Goal: Transaction & Acquisition: Purchase product/service

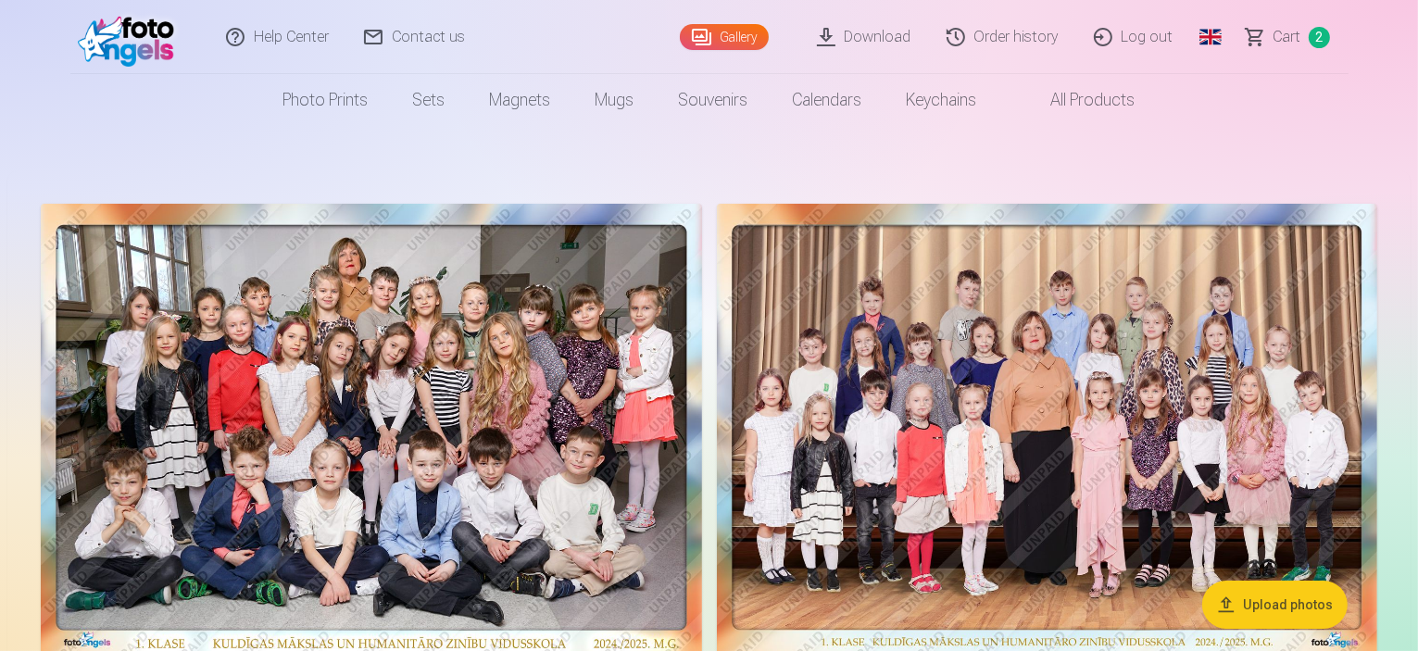
click at [1277, 34] on span "Сart" at bounding box center [1288, 37] width 28 height 22
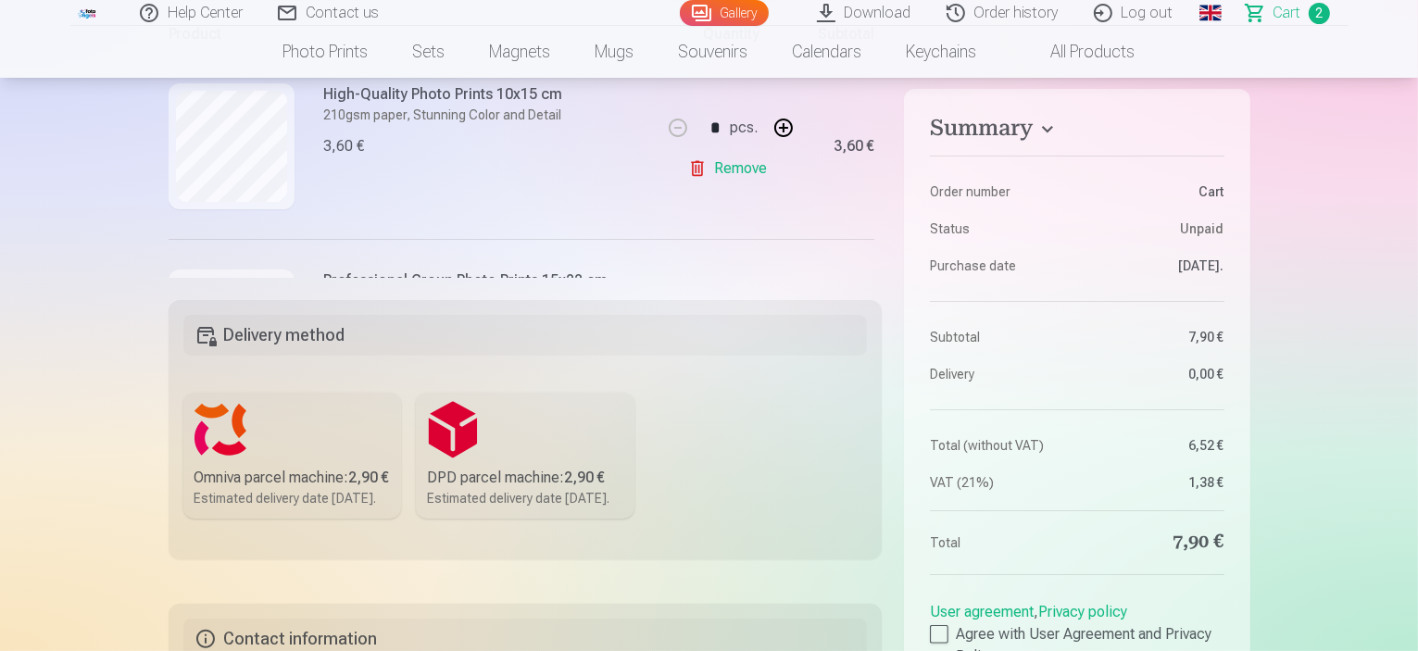
scroll to position [105, 0]
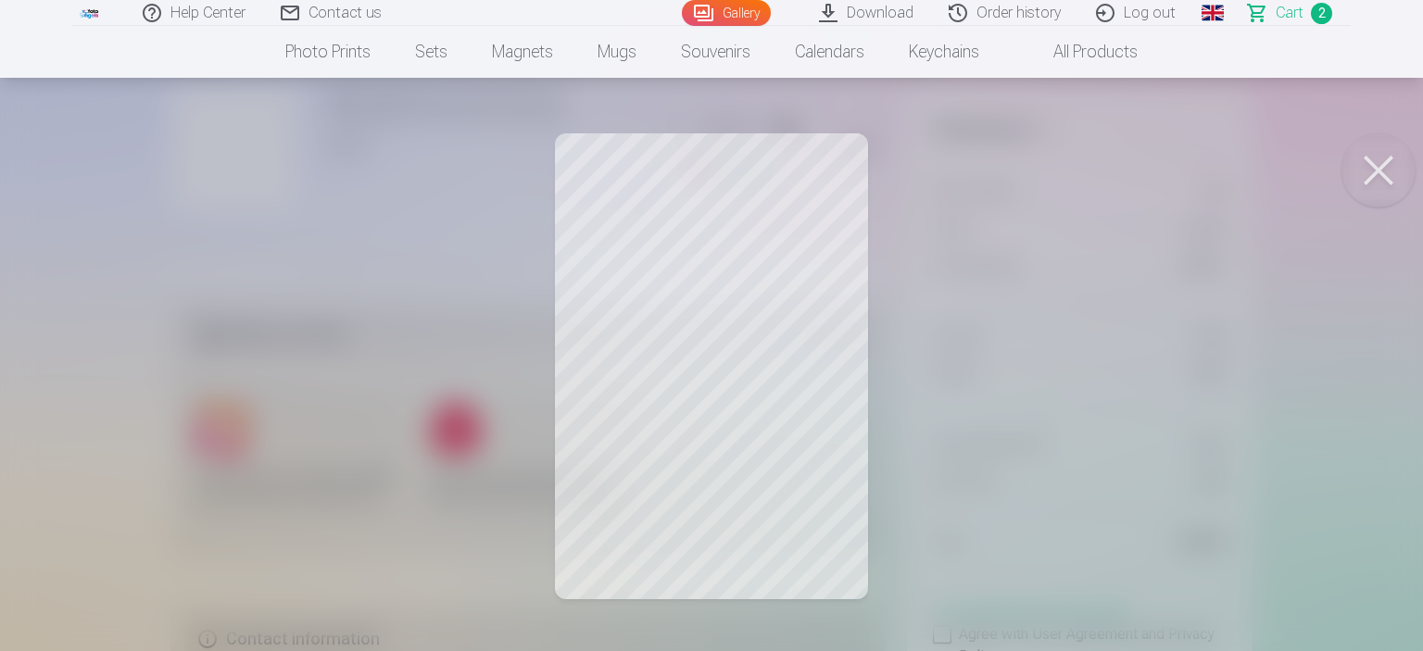
click at [1387, 180] on button at bounding box center [1378, 170] width 74 height 74
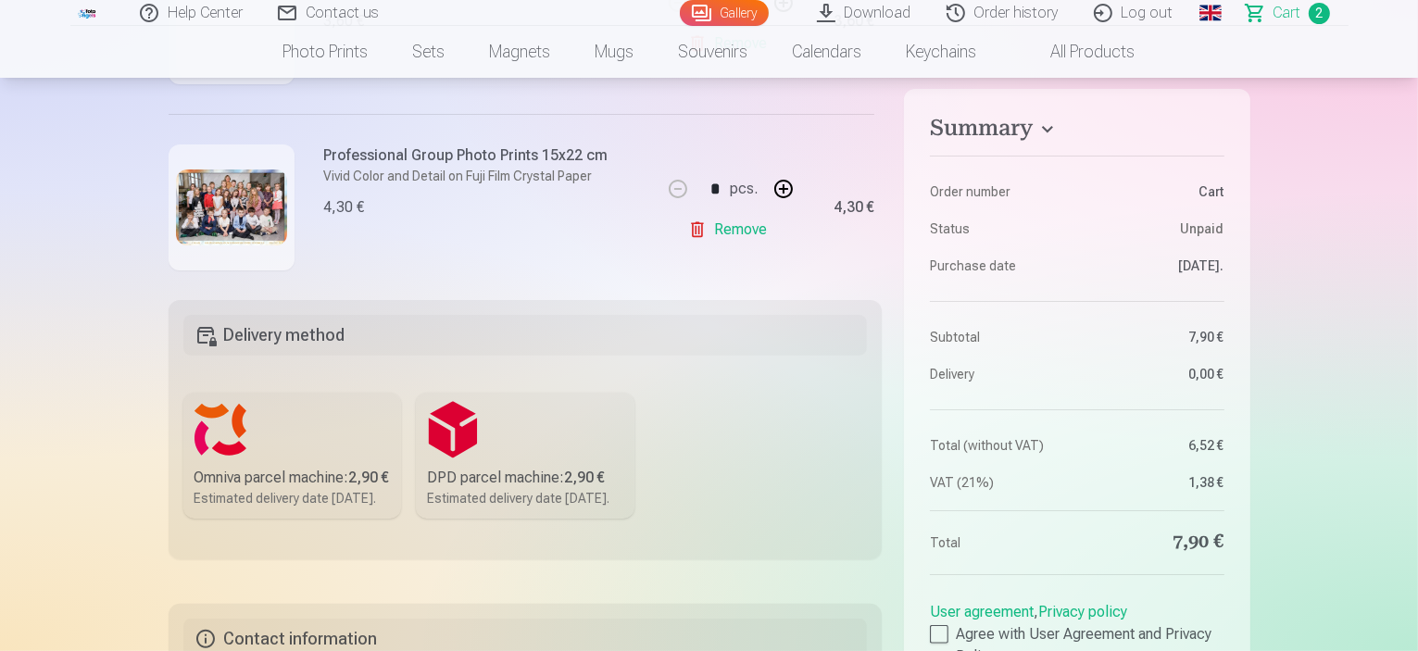
scroll to position [258, 0]
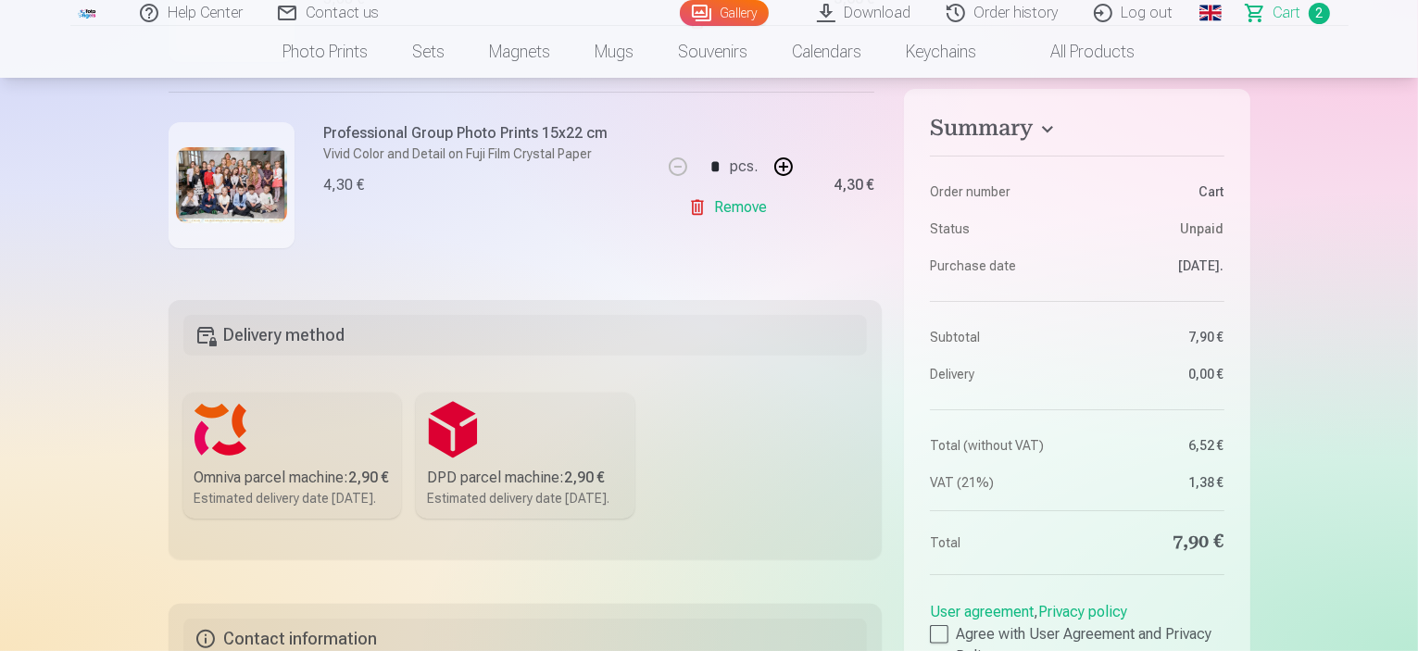
click at [249, 195] on img at bounding box center [231, 185] width 111 height 77
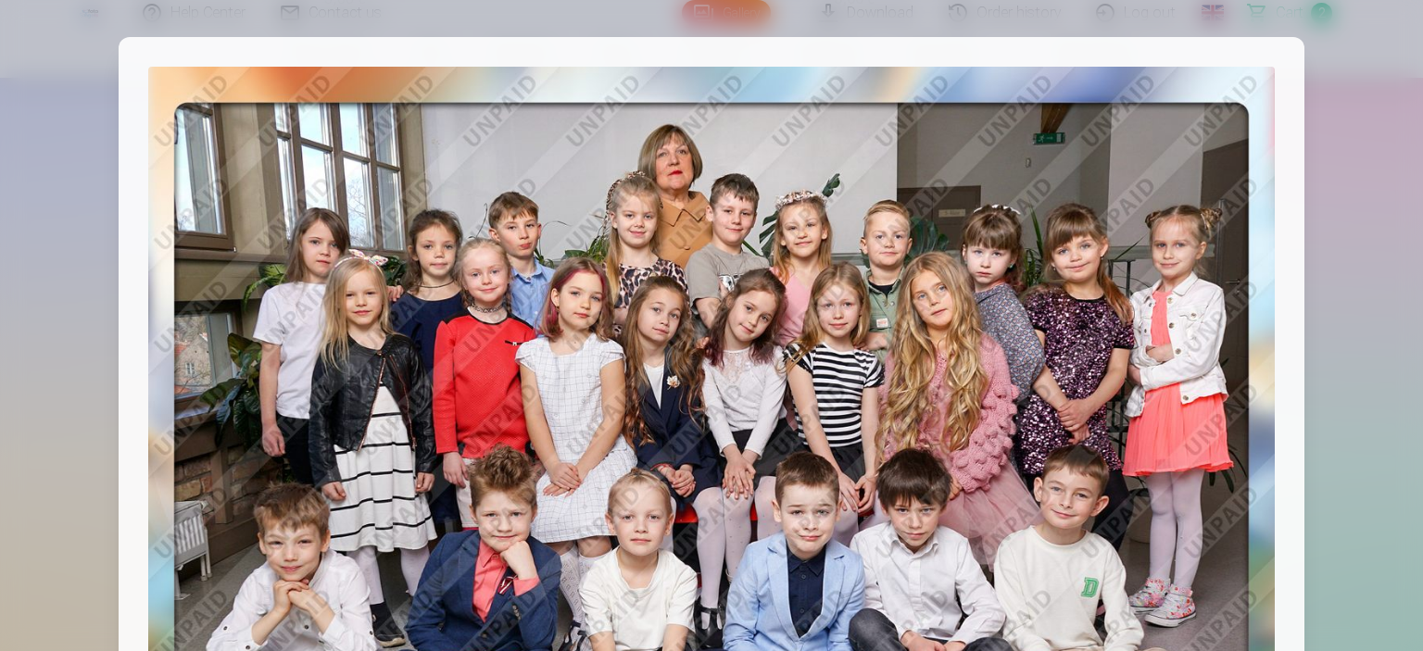
click at [1384, 88] on div at bounding box center [711, 325] width 1423 height 651
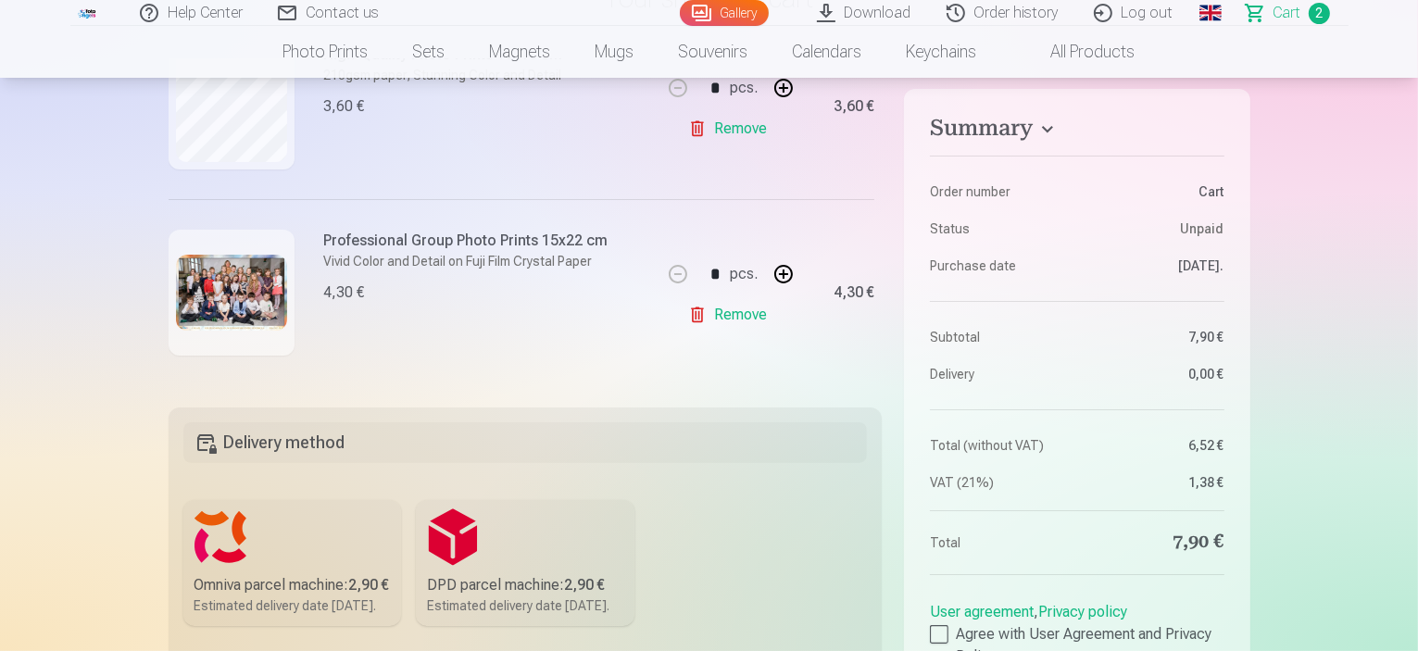
scroll to position [0, 0]
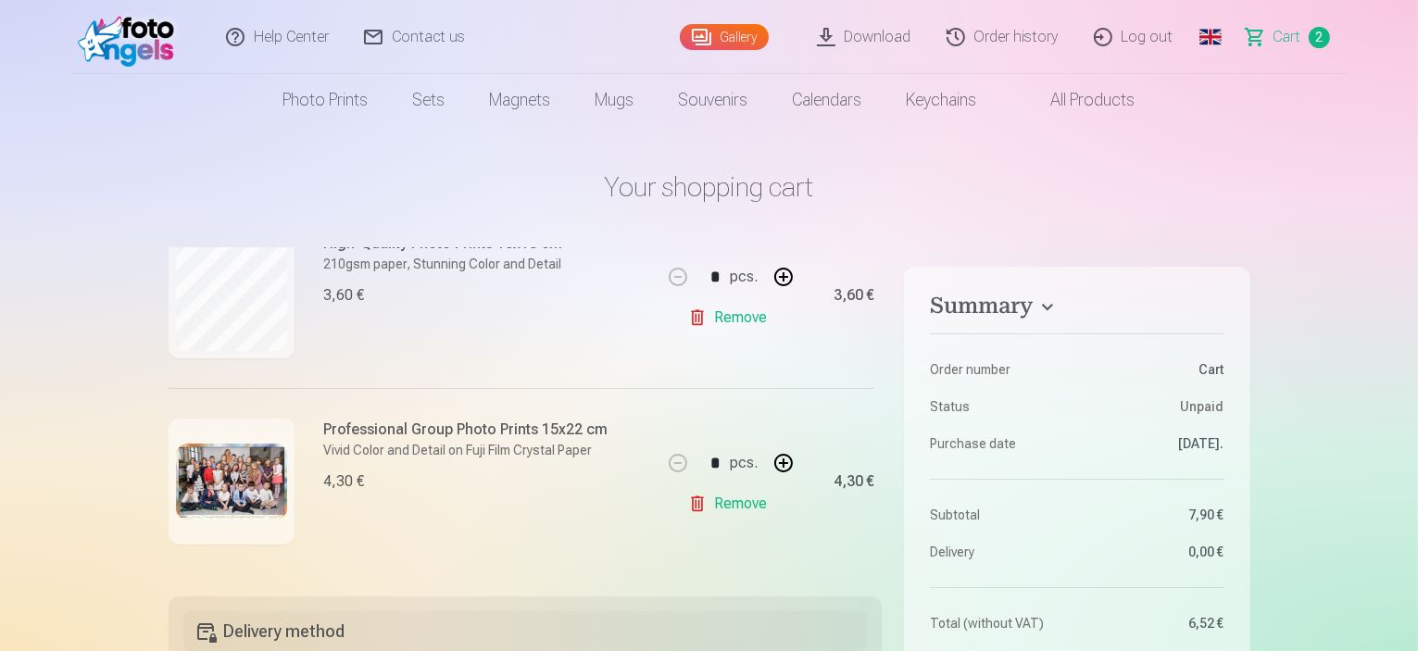
click at [741, 36] on link "Gallery" at bounding box center [724, 37] width 89 height 26
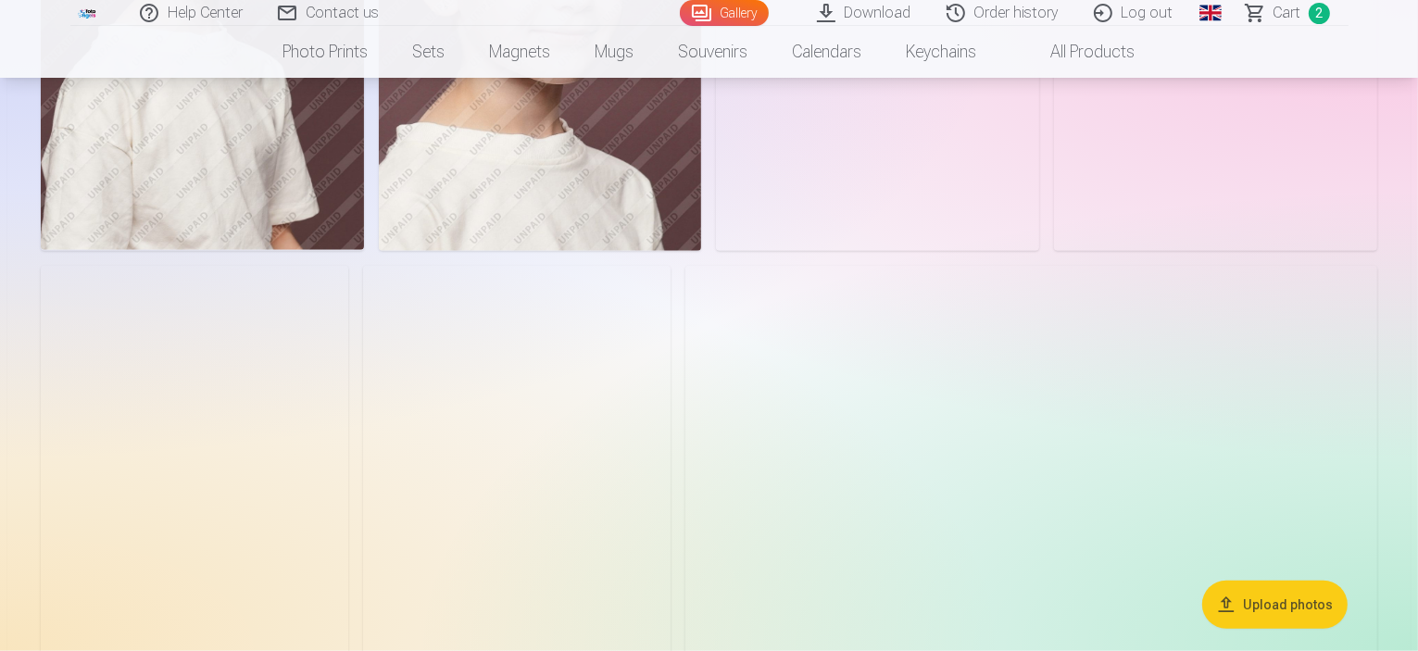
scroll to position [8893, 0]
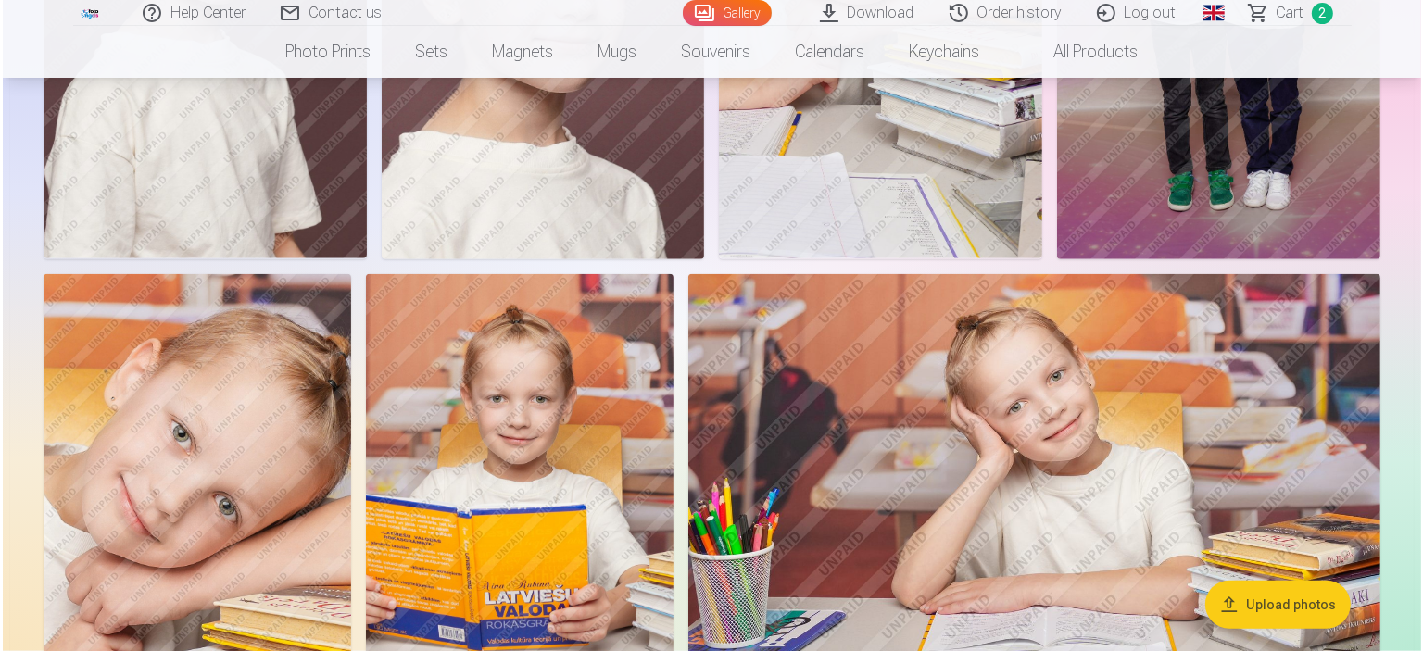
scroll to position [8922, 0]
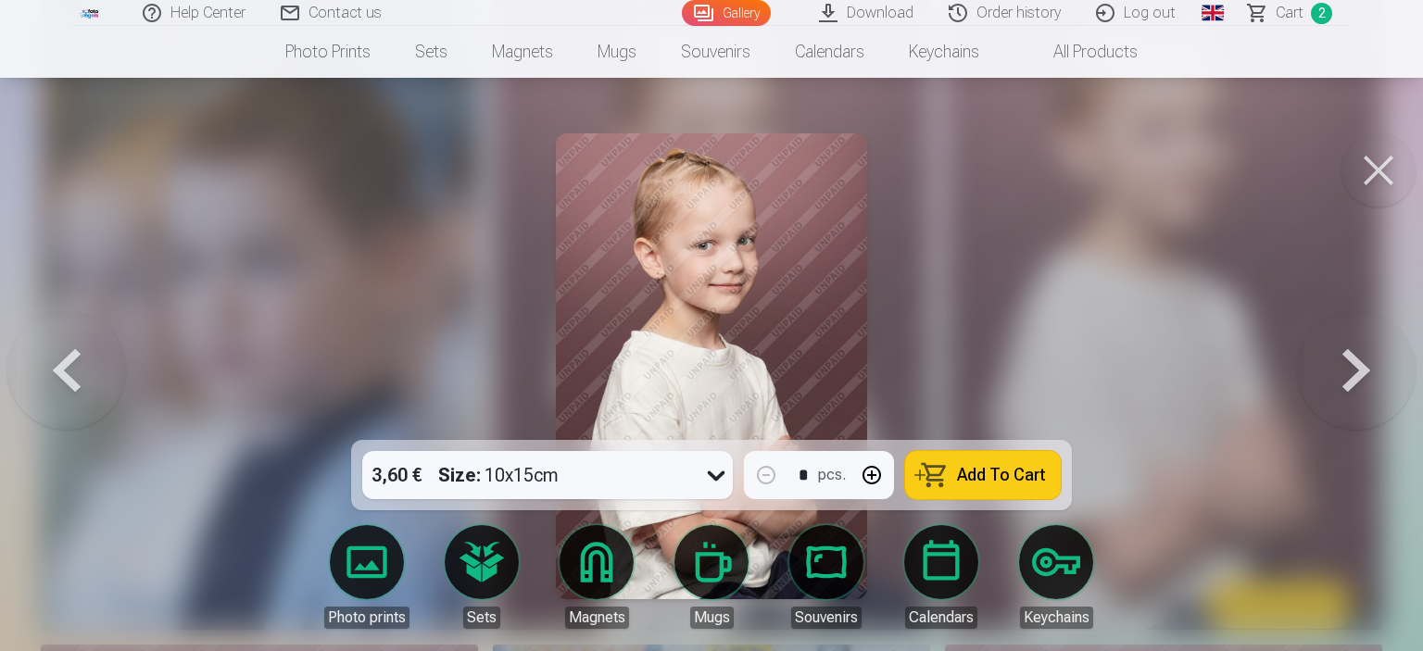
click at [961, 467] on span "Add To Cart" at bounding box center [1001, 475] width 89 height 17
click at [1371, 160] on button at bounding box center [1378, 170] width 74 height 74
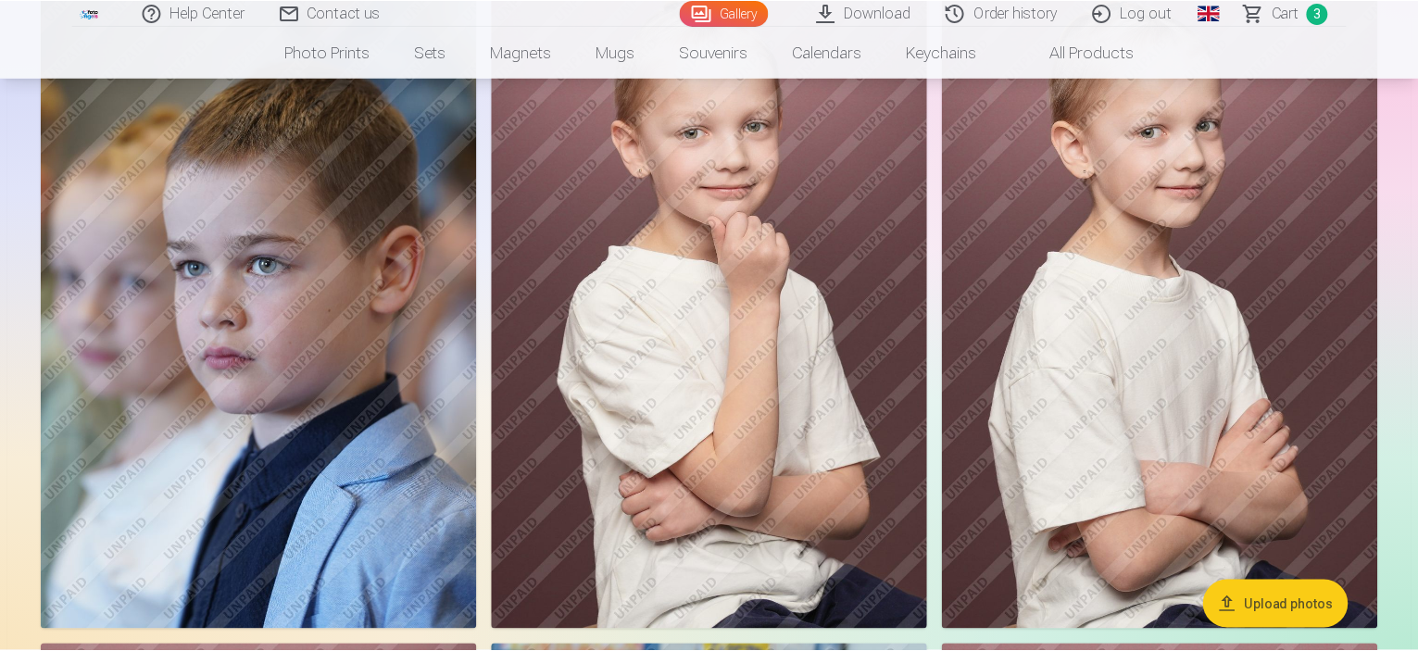
scroll to position [8893, 0]
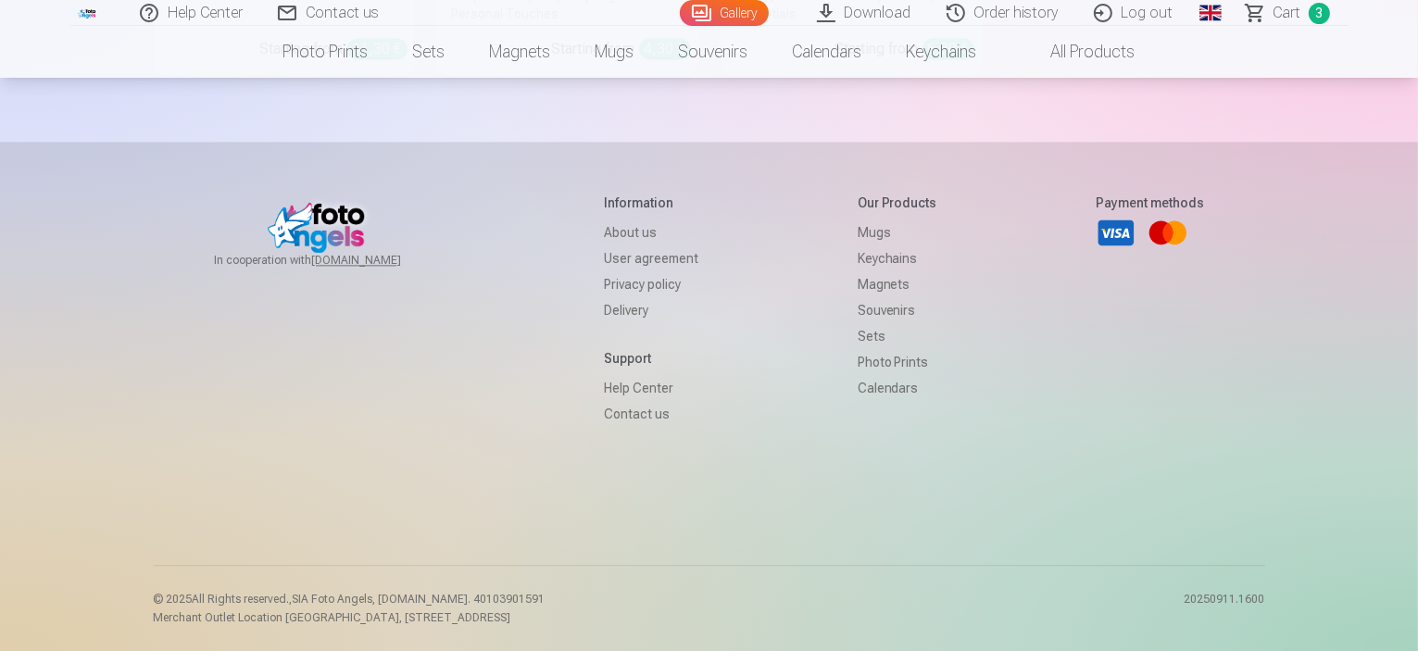
scroll to position [20306, 0]
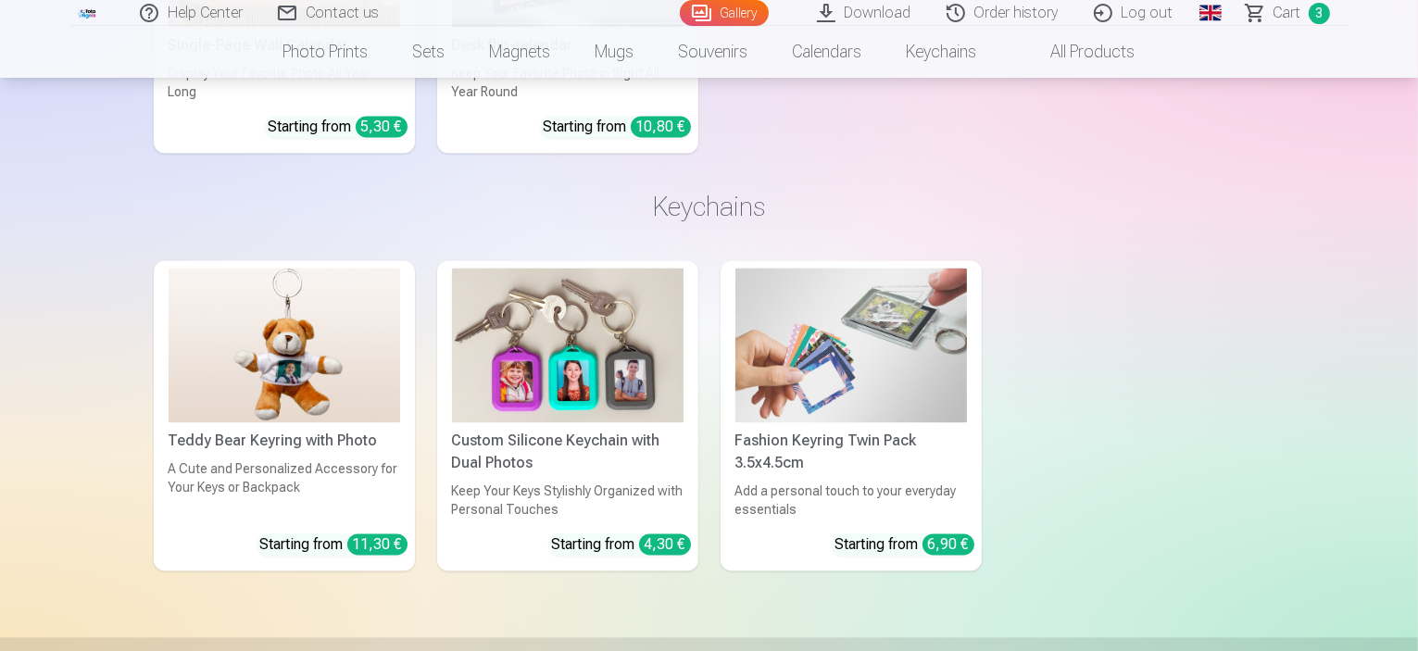
scroll to position [17786, 0]
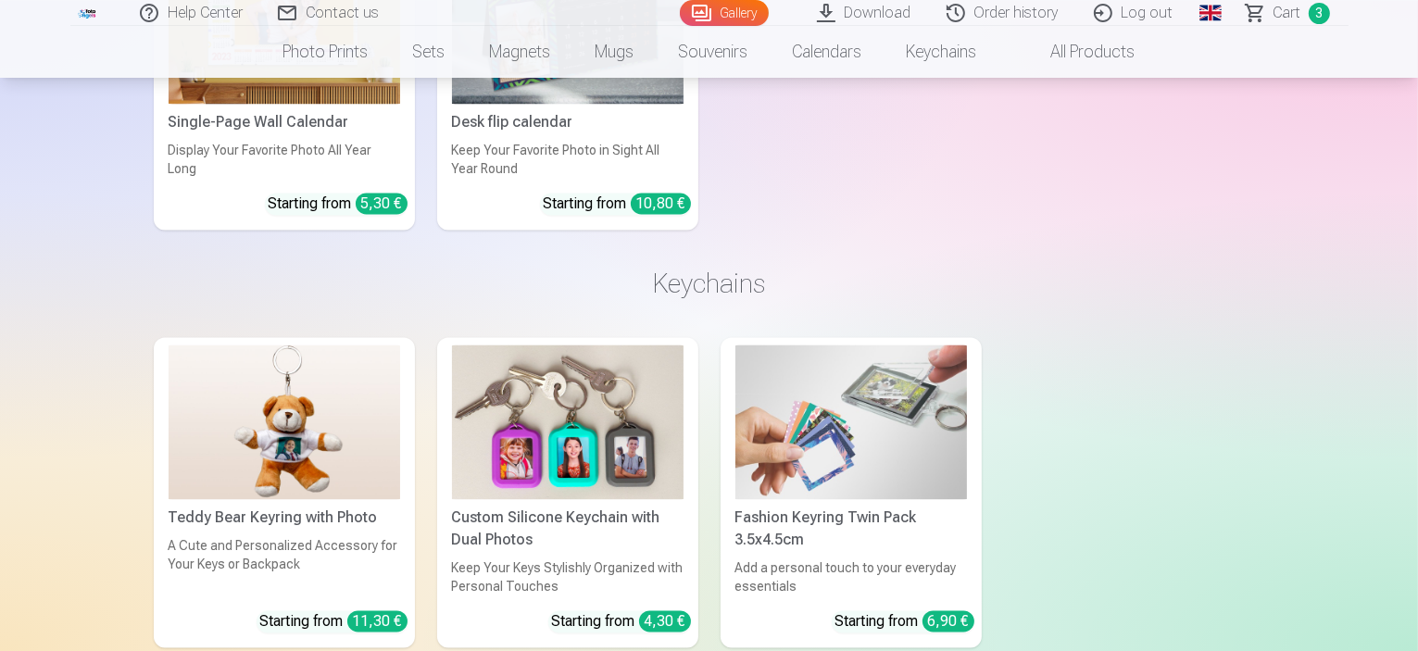
click at [1288, 14] on span "Сart" at bounding box center [1288, 13] width 28 height 22
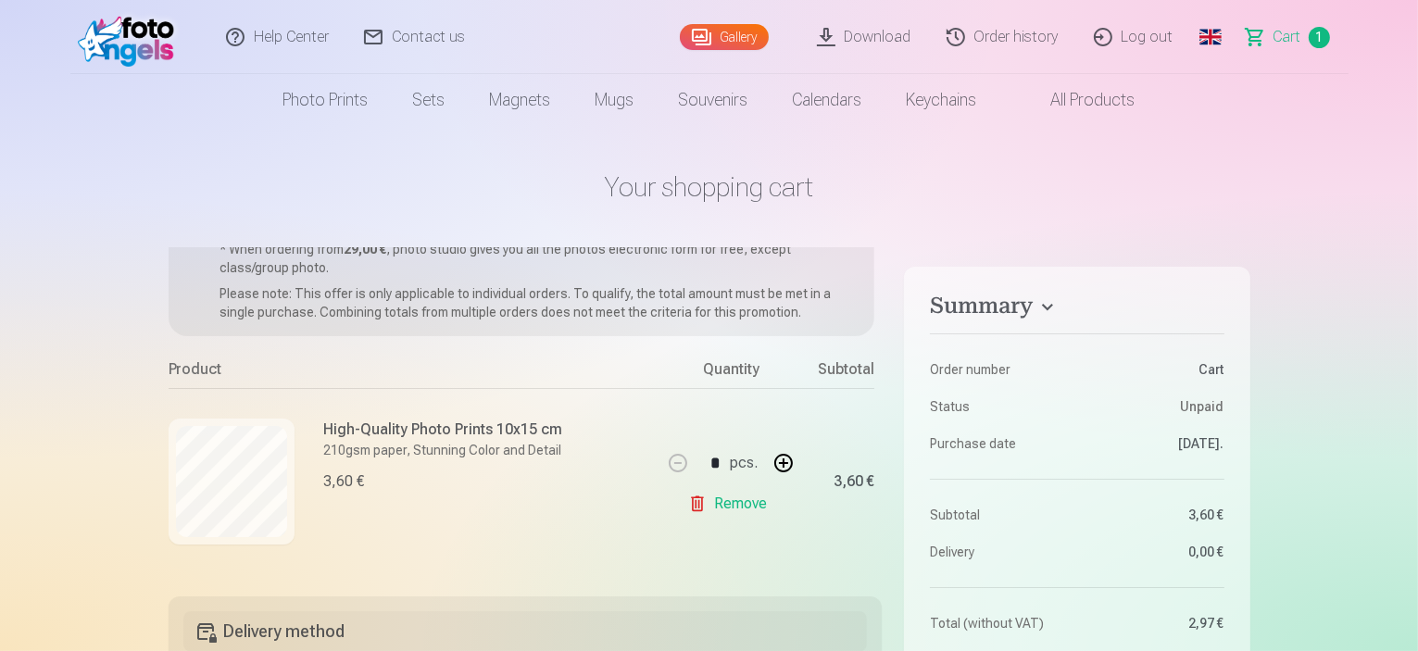
scroll to position [71, 0]
click at [765, 31] on link "Gallery" at bounding box center [724, 37] width 89 height 26
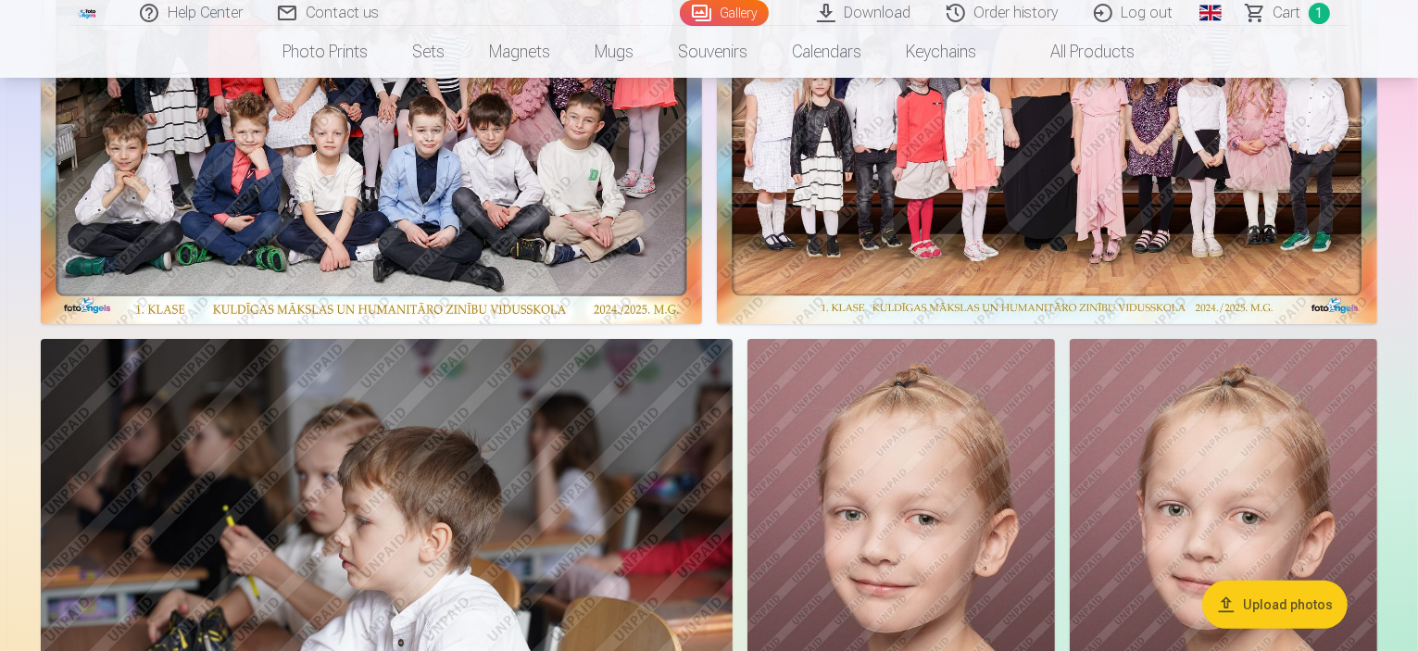
scroll to position [518, 0]
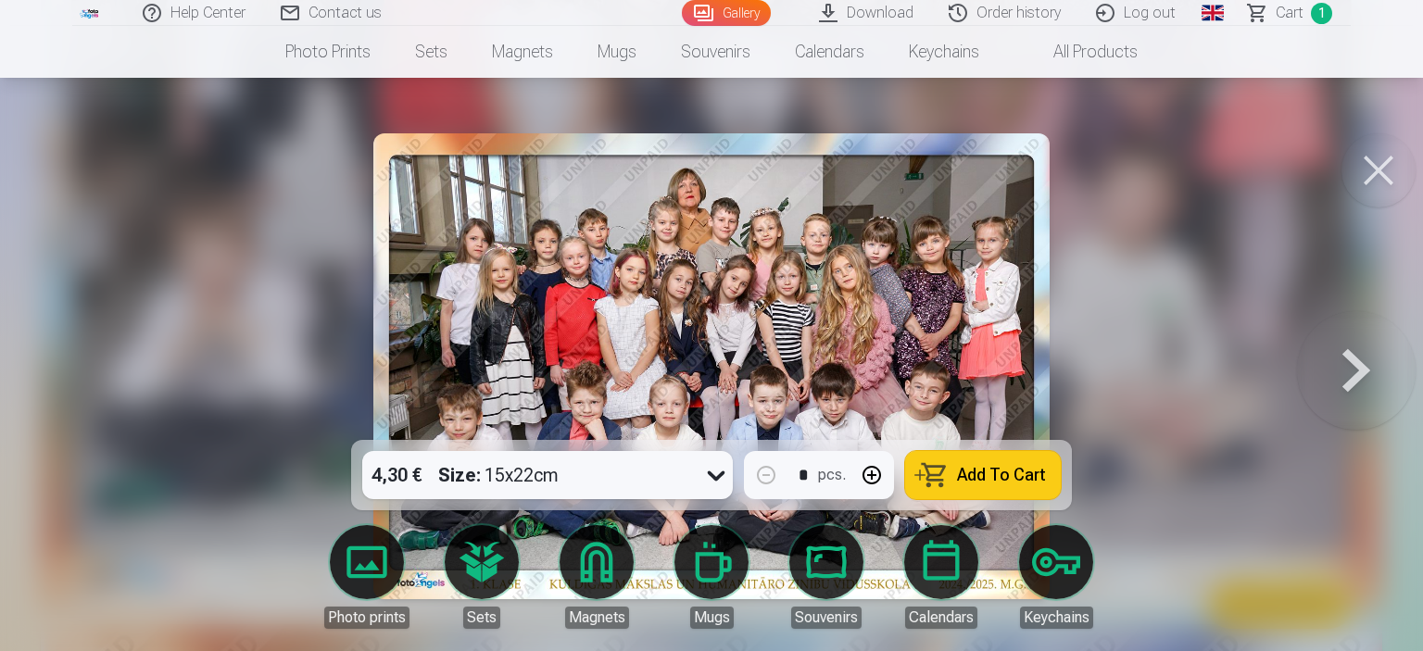
click at [959, 477] on span "Add To Cart" at bounding box center [1001, 475] width 89 height 17
click at [1384, 144] on button at bounding box center [1378, 170] width 74 height 74
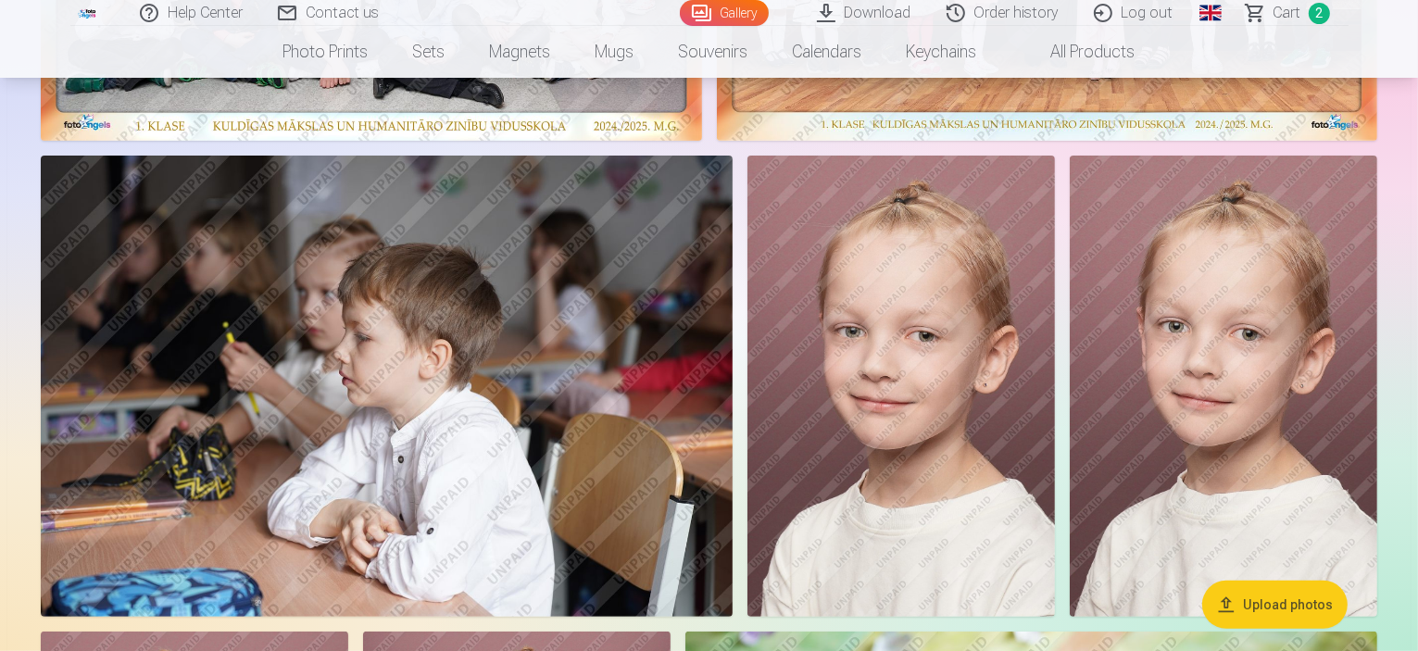
click at [1298, 17] on span "Сart" at bounding box center [1288, 13] width 28 height 22
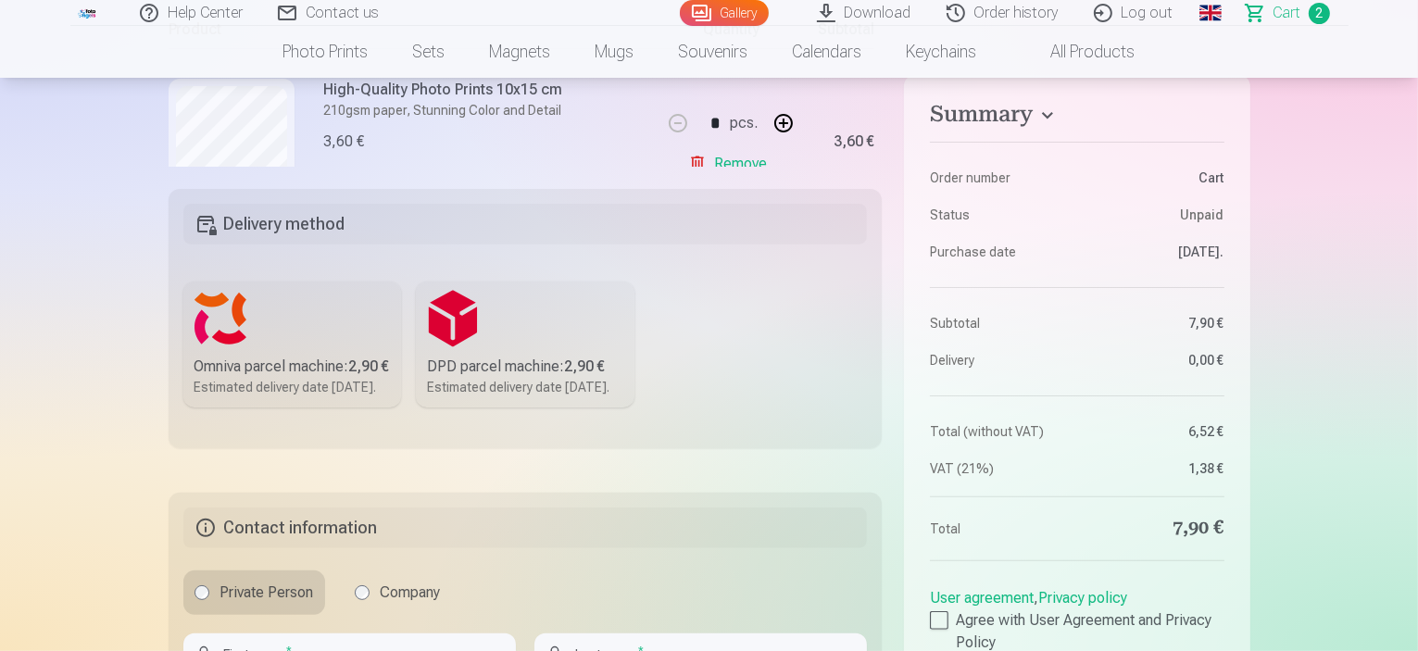
scroll to position [445, 0]
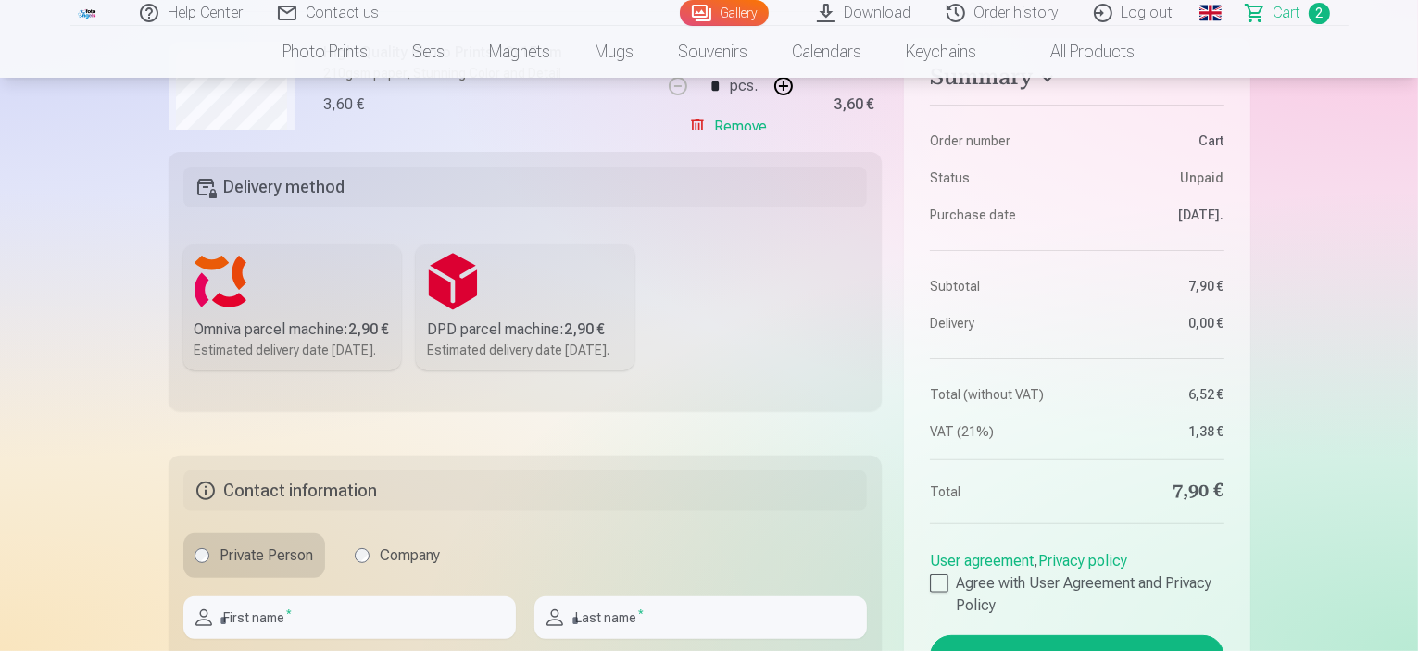
click at [509, 285] on label "DPD parcel machine : 2,90 € Estimated delivery date 27.09.2025." at bounding box center [525, 308] width 219 height 126
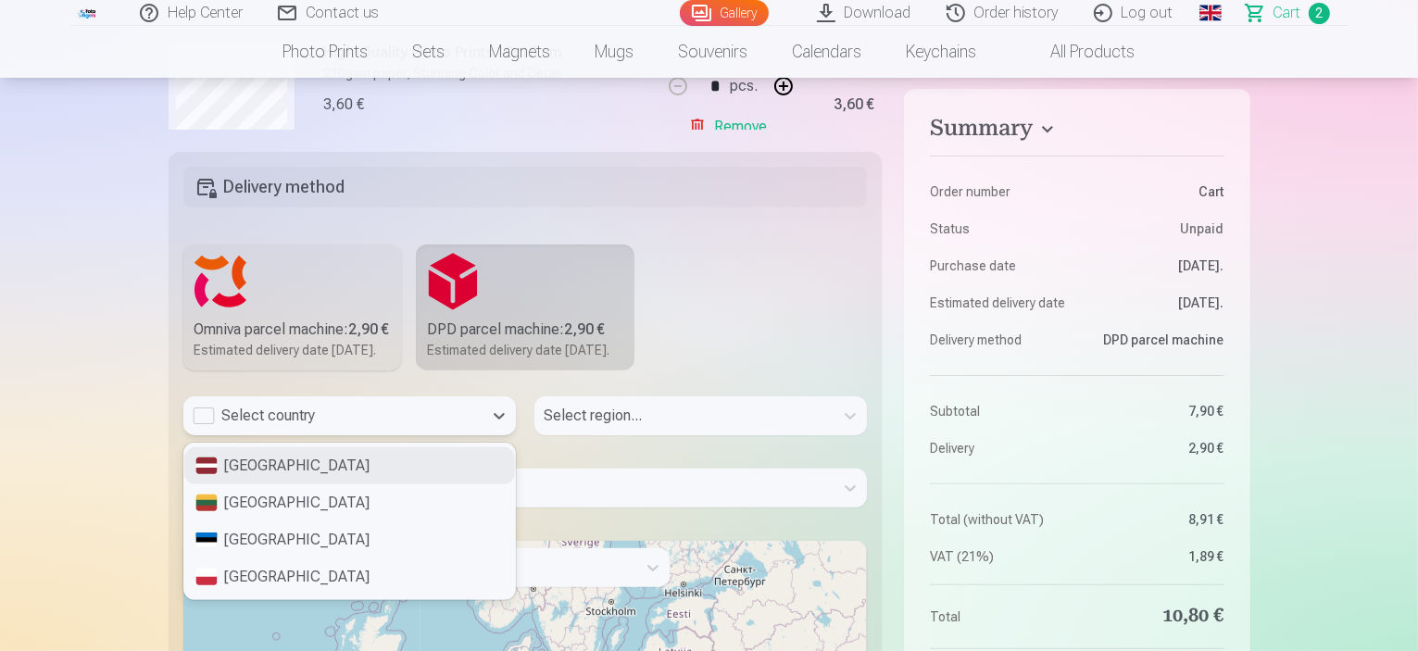
click at [287, 427] on div "Select country" at bounding box center [333, 416] width 281 height 22
click at [281, 484] on div "Latvia" at bounding box center [349, 465] width 331 height 37
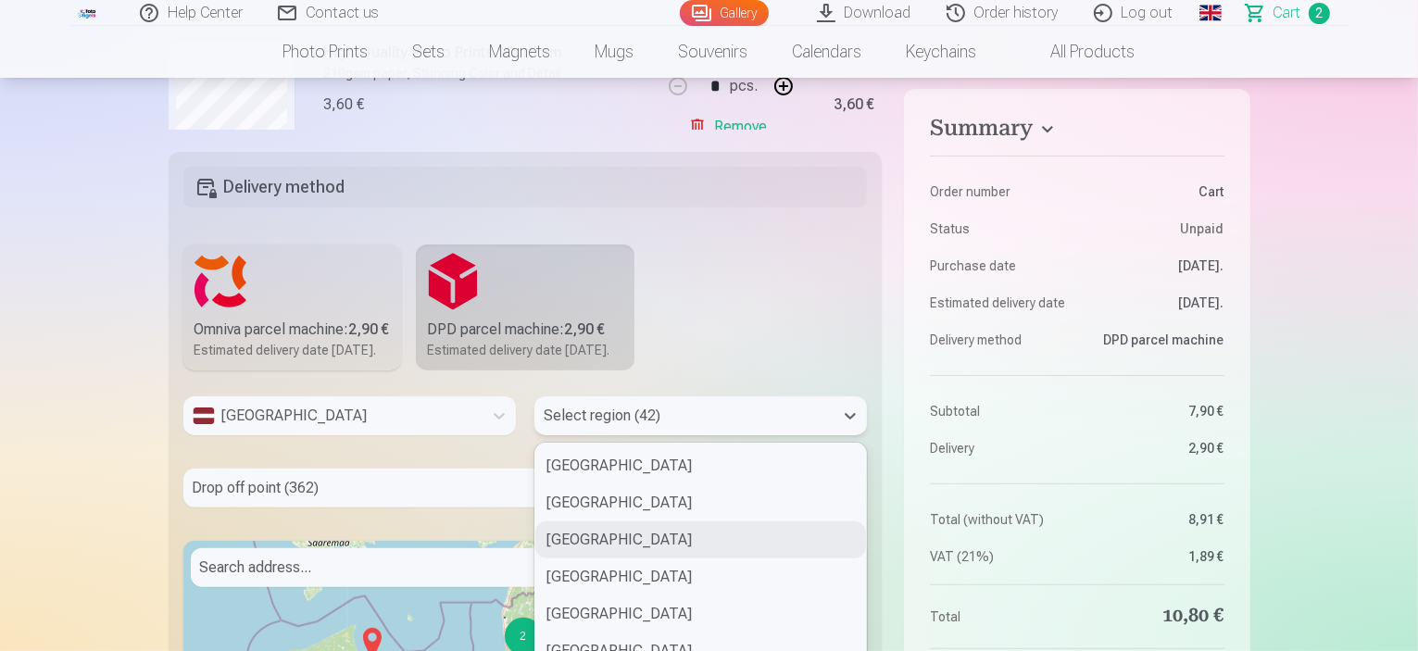
scroll to position [563, 0]
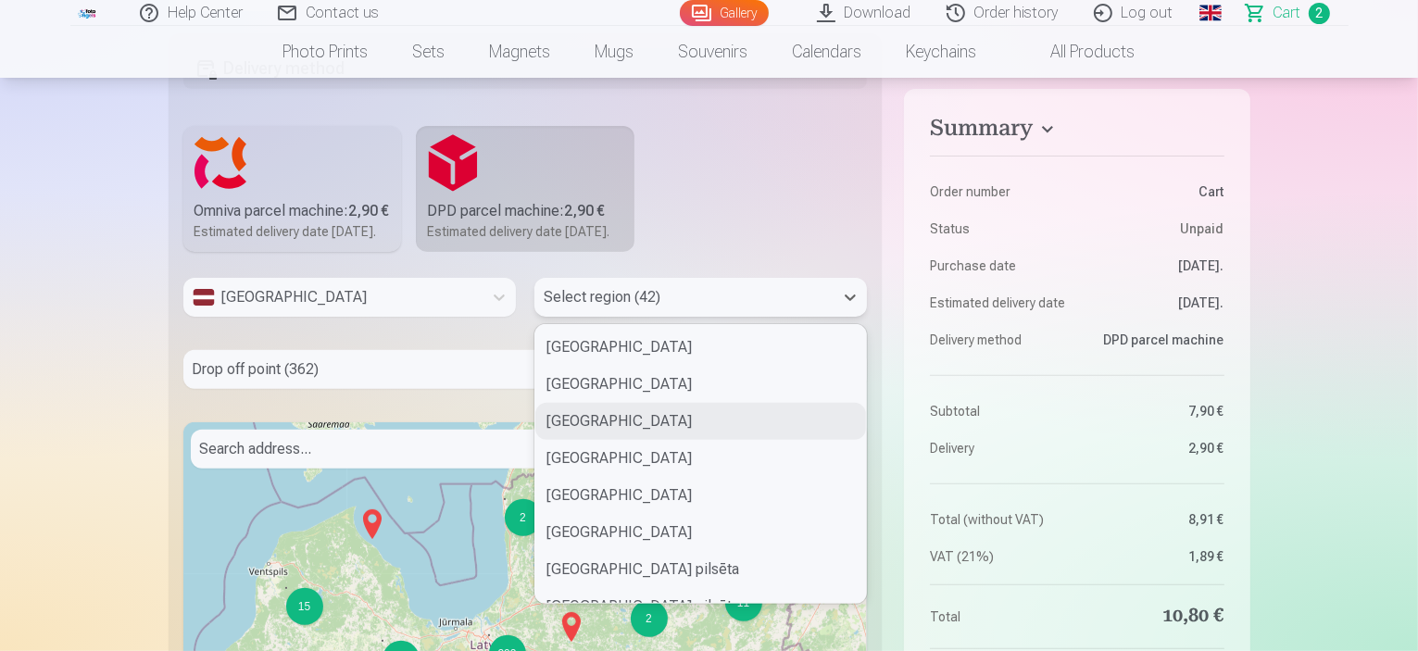
click at [595, 317] on div "42 results available. Use Up and Down to choose options, press Enter to select …" at bounding box center [701, 297] width 333 height 39
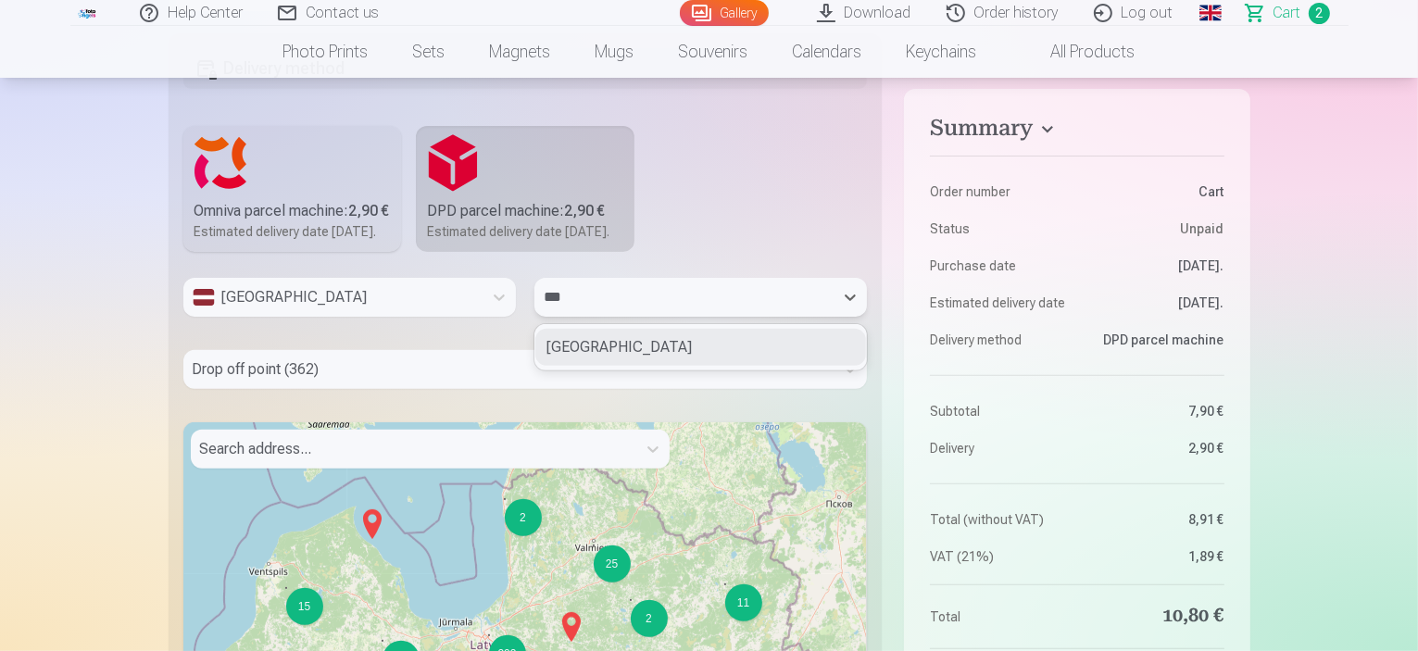
type input "****"
click at [580, 366] on div "Kuldīgas novads" at bounding box center [700, 347] width 331 height 37
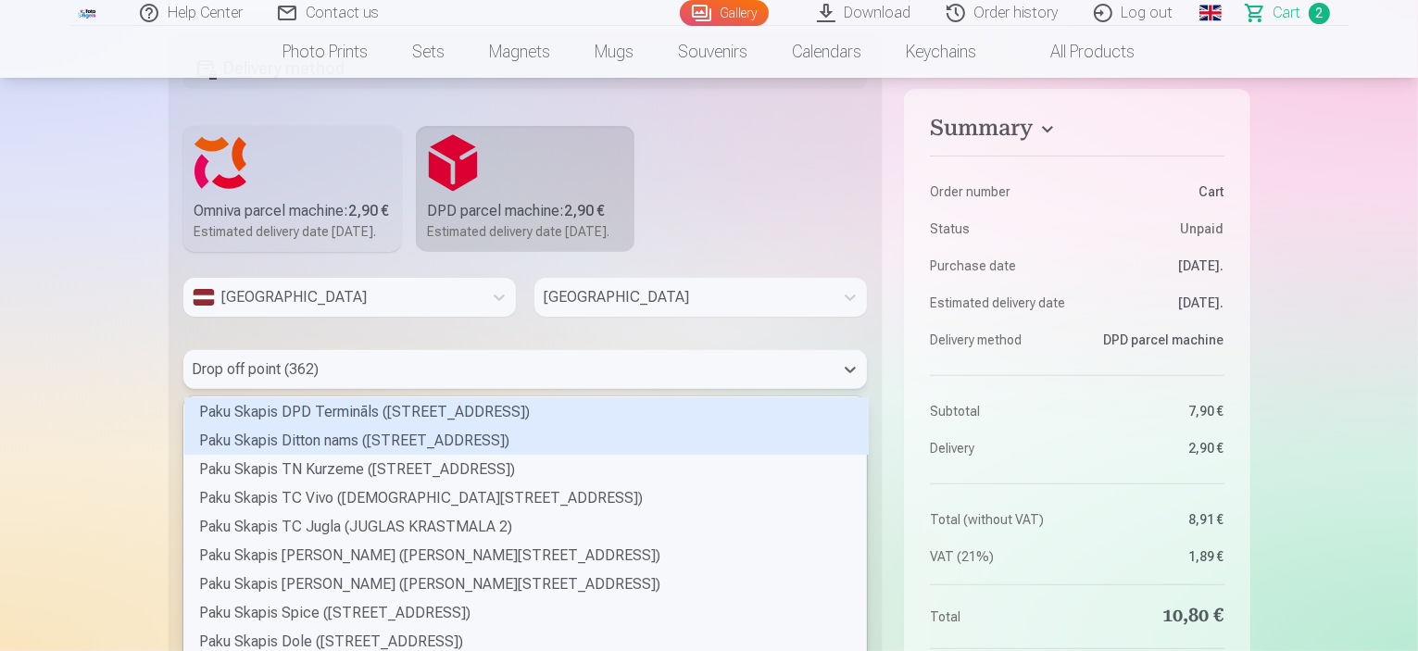
scroll to position [635, 0]
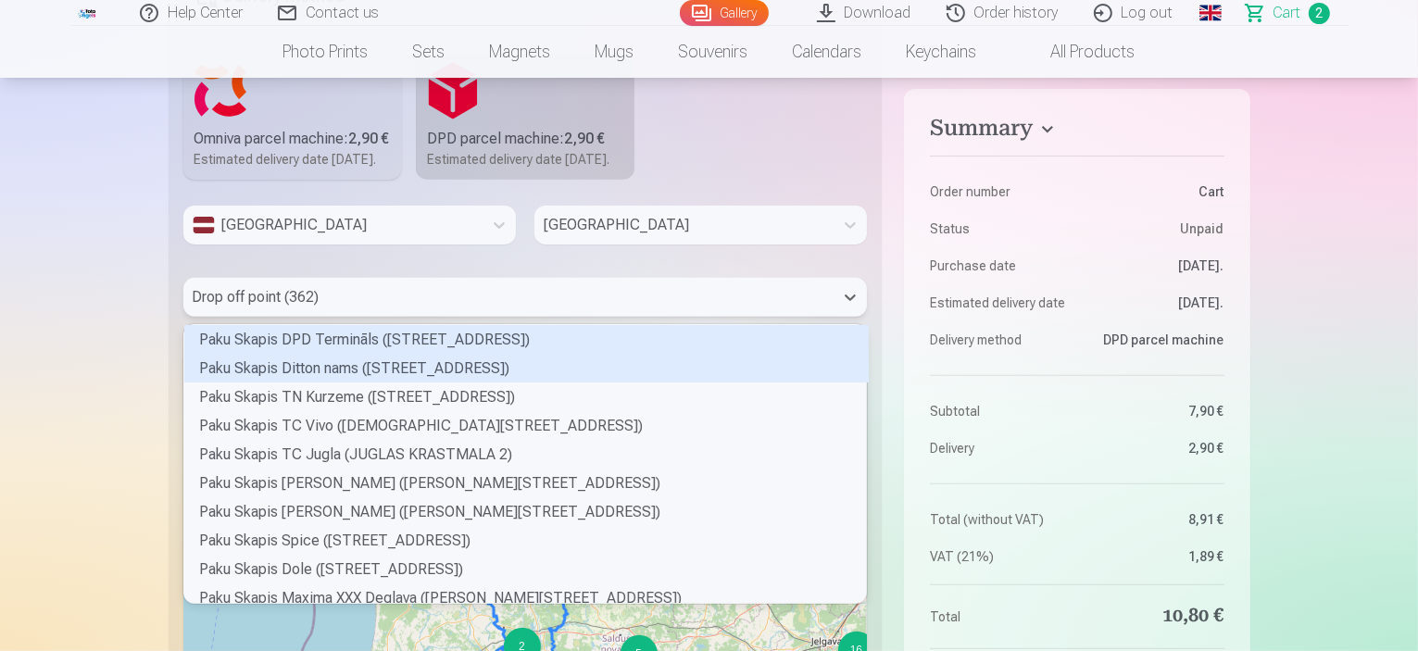
click at [346, 317] on div "362 results available. Use Up and Down to choose options, press Enter to select…" at bounding box center [525, 297] width 685 height 39
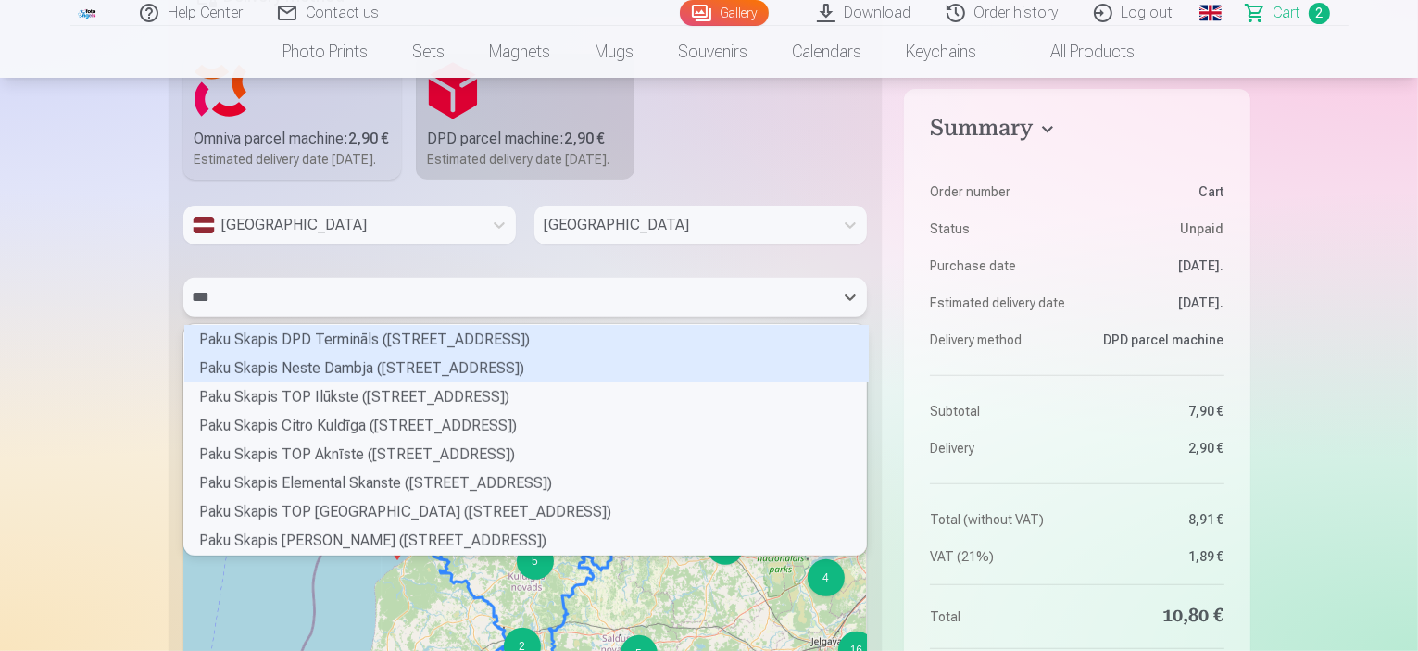
scroll to position [24, 678]
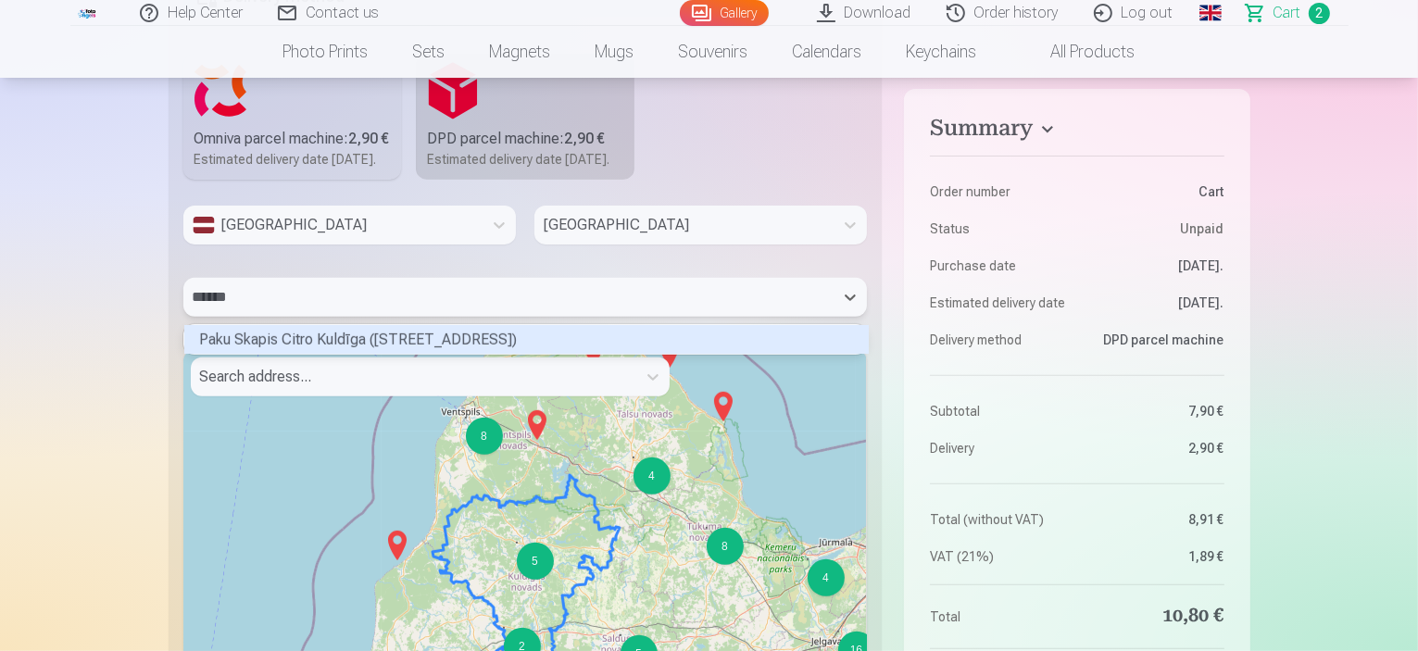
type input "*******"
click at [329, 354] on div "Paku Skapis Citro Kuldīga (STENDES IELA 23A)" at bounding box center [526, 339] width 685 height 29
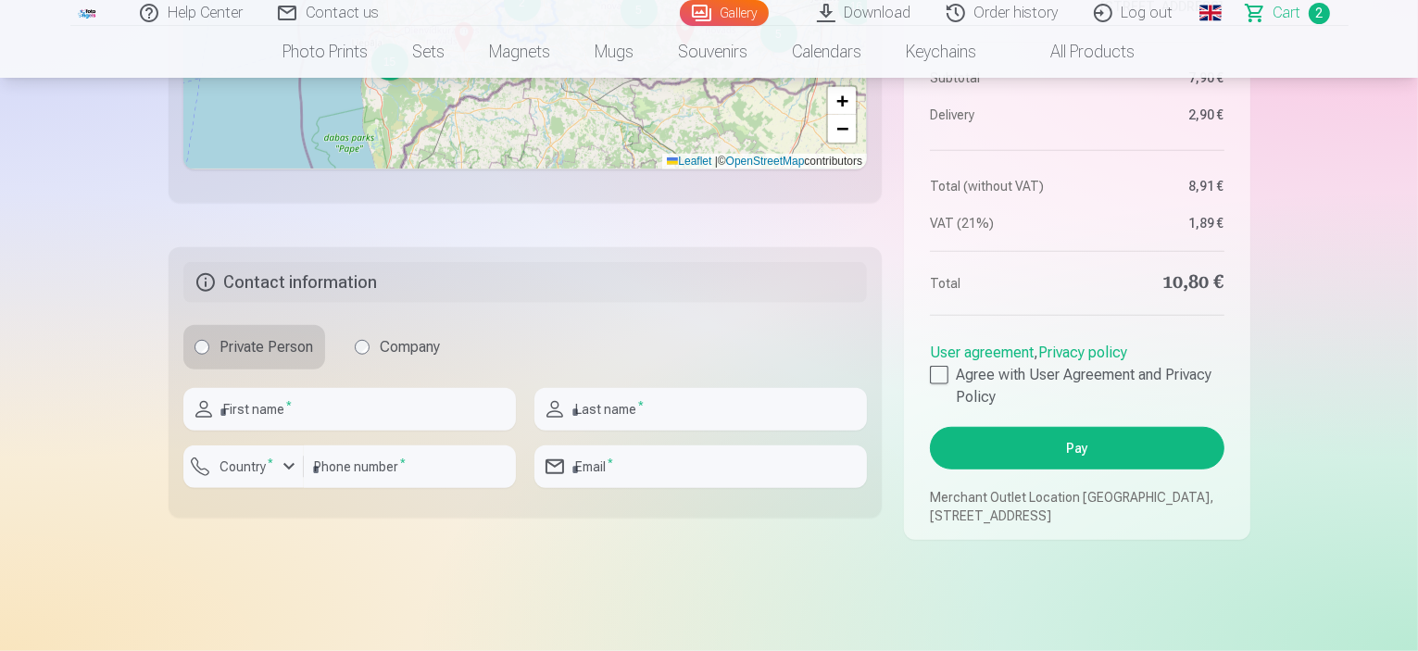
scroll to position [1340, 0]
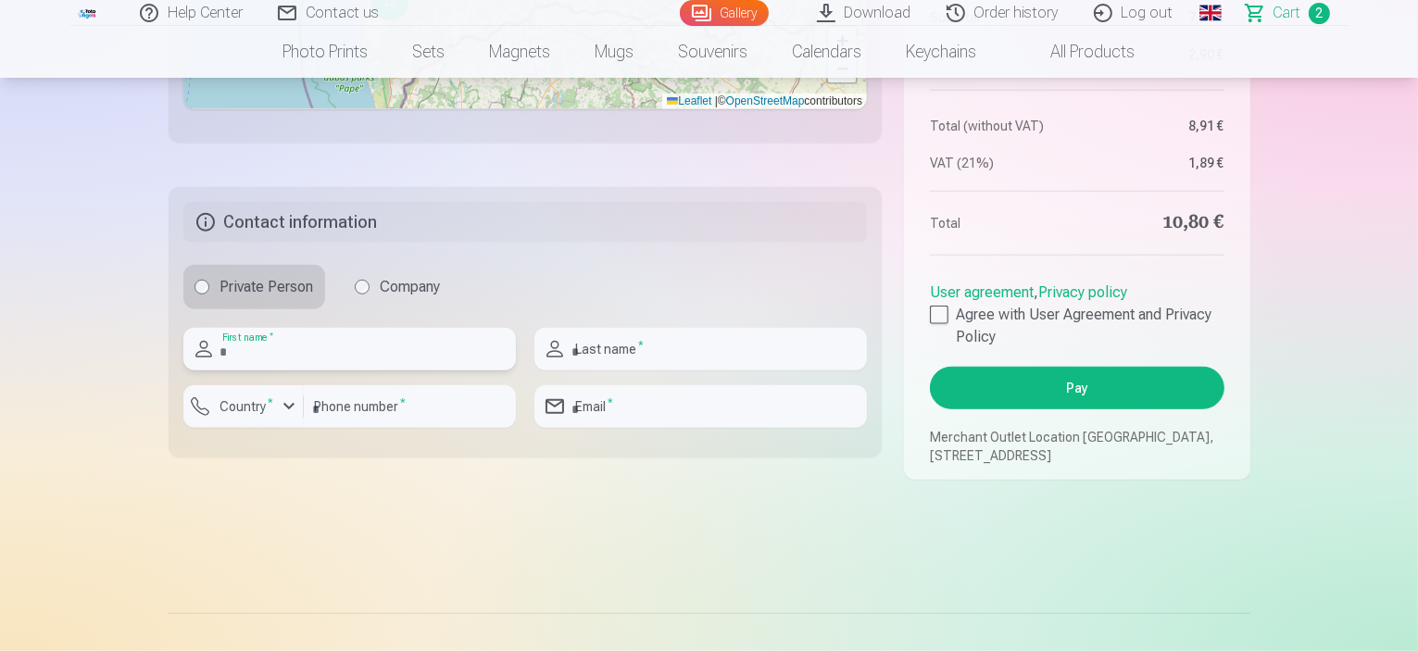
click at [337, 371] on input "text" at bounding box center [349, 349] width 333 height 43
type input "****"
type input "*****"
click at [259, 419] on div "button" at bounding box center [248, 409] width 56 height 19
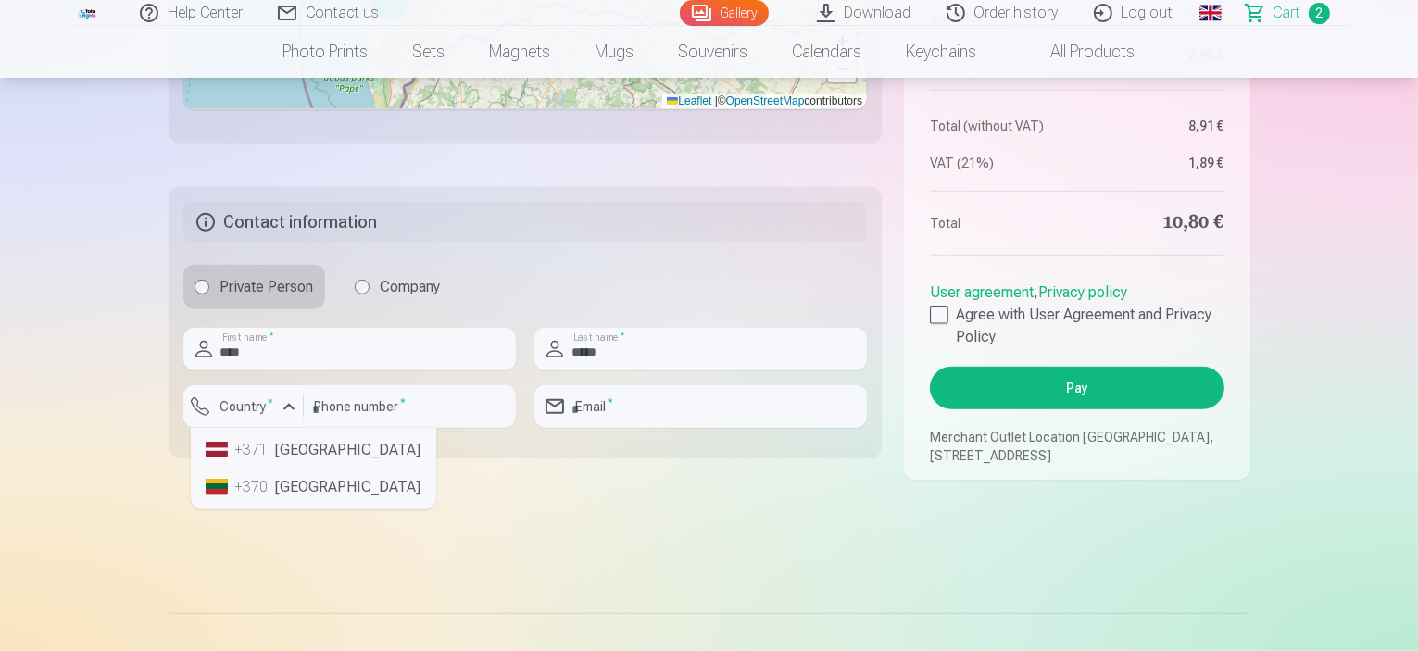
click at [266, 461] on div "+371" at bounding box center [253, 450] width 37 height 22
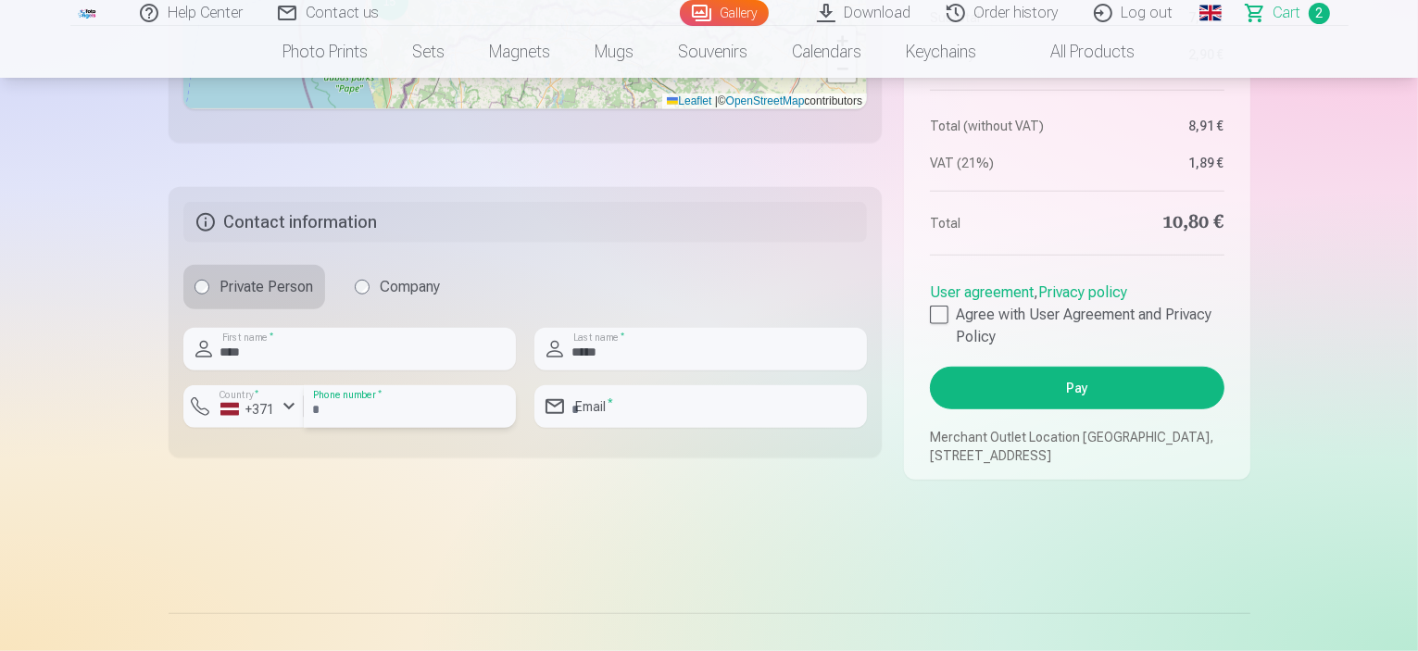
click at [329, 428] on input "number" at bounding box center [410, 406] width 212 height 43
type input "********"
click at [656, 428] on input "email" at bounding box center [701, 406] width 333 height 43
type input "**********"
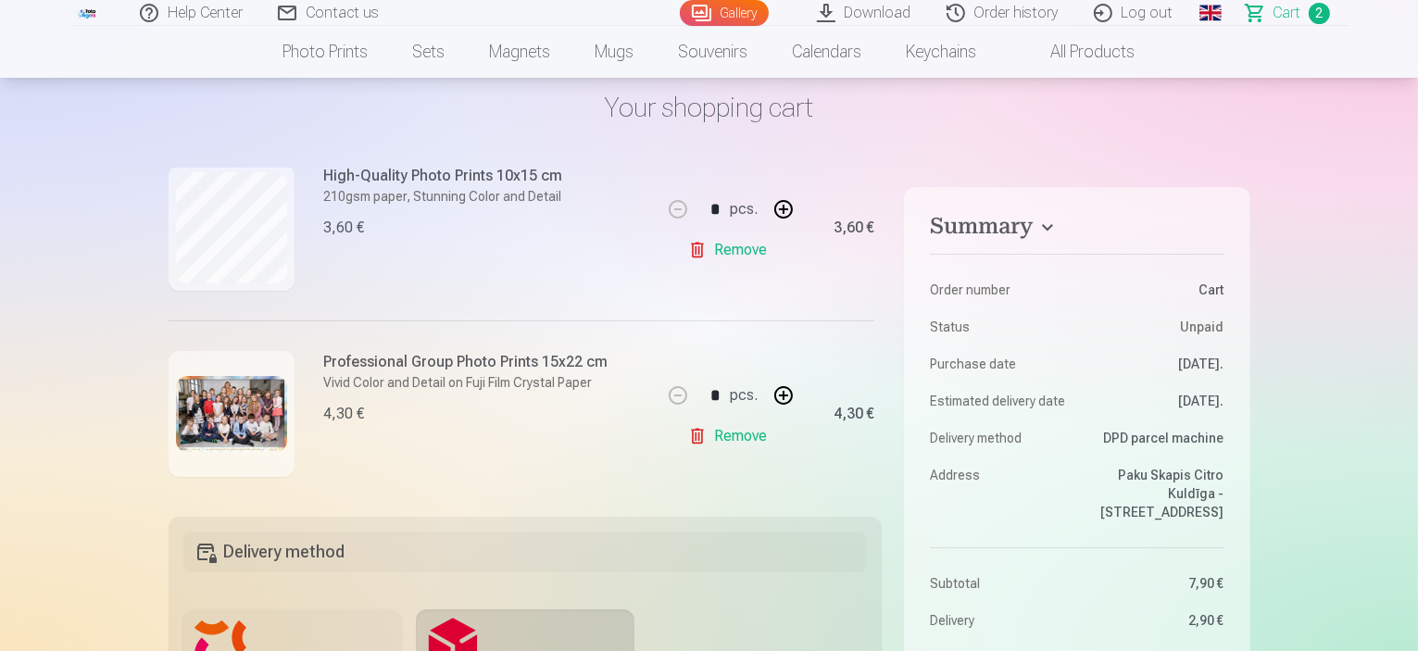
scroll to position [258, 0]
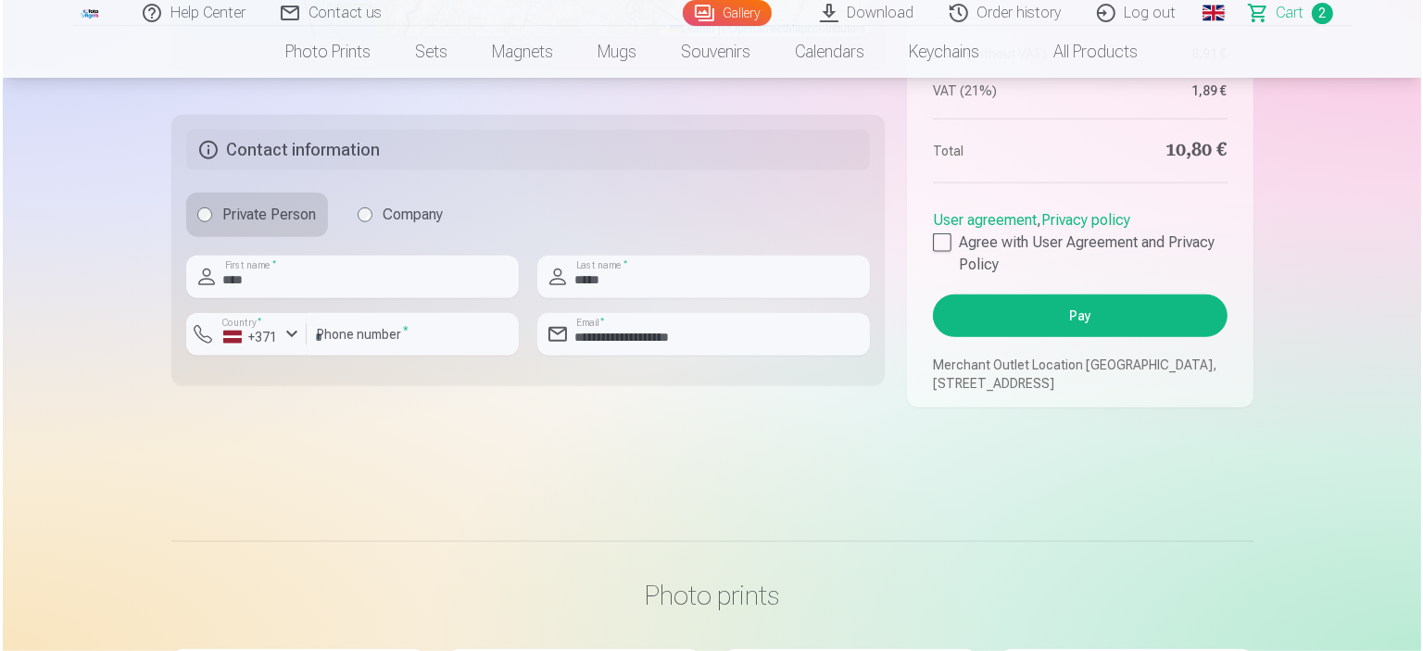
scroll to position [1377, 0]
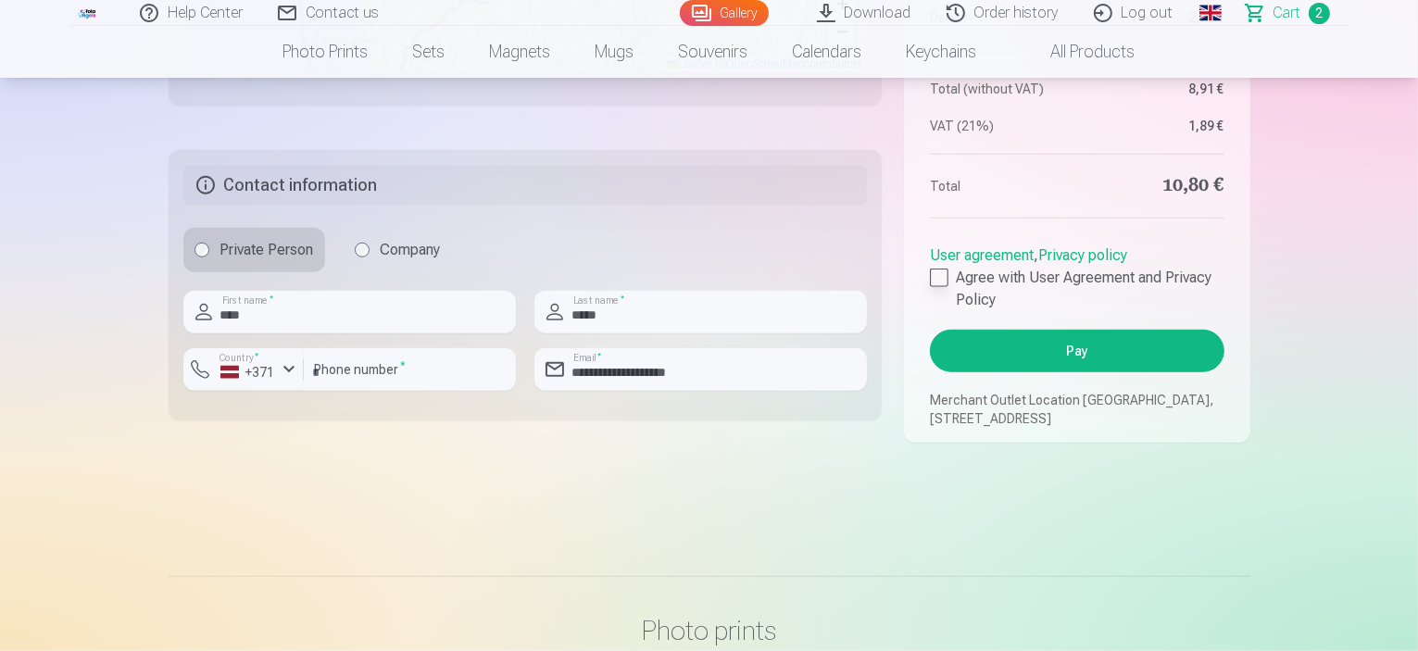
click at [937, 287] on div at bounding box center [939, 278] width 19 height 19
click at [1093, 372] on button "Pay" at bounding box center [1077, 351] width 294 height 43
